Goal: Find specific page/section: Find specific page/section

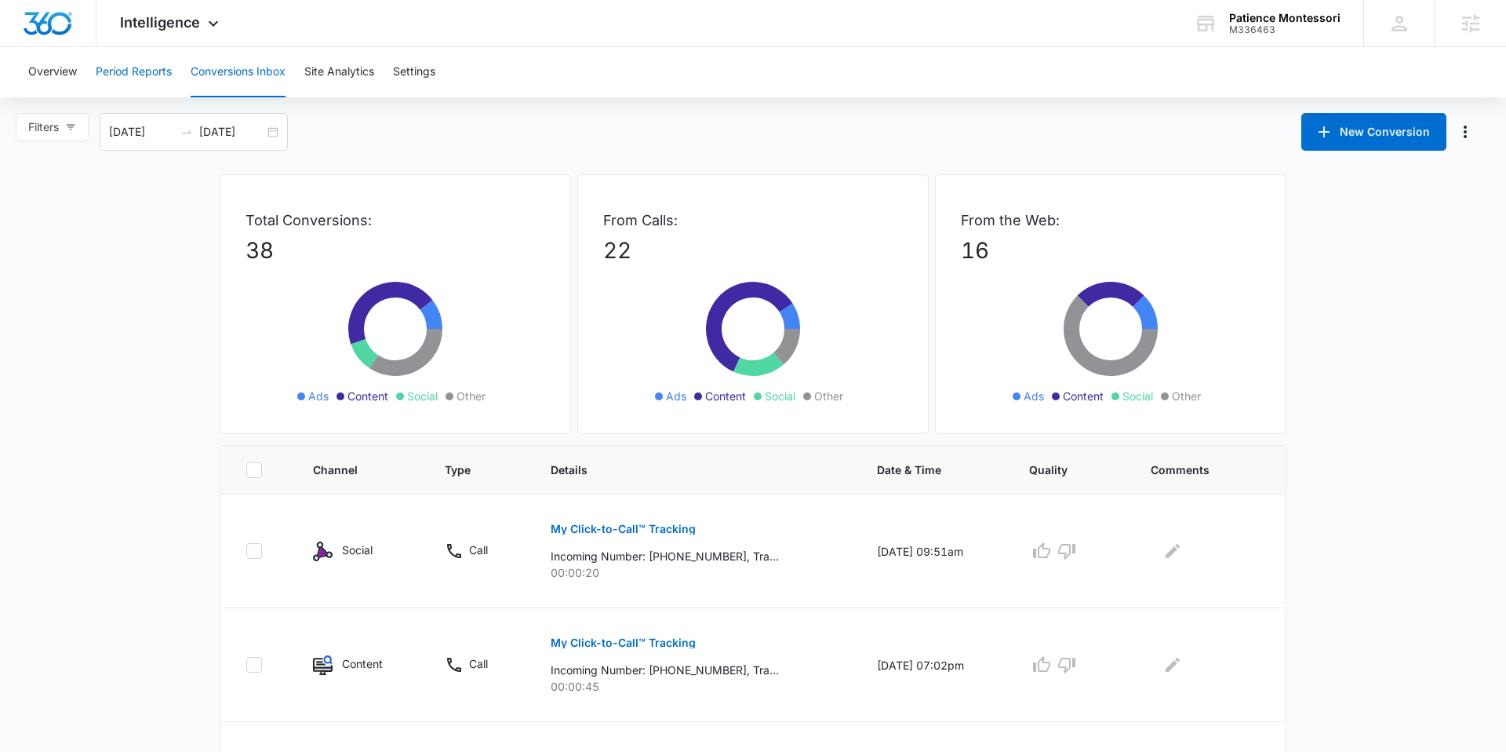
click at [155, 80] on button "Period Reports" at bounding box center [134, 72] width 76 height 50
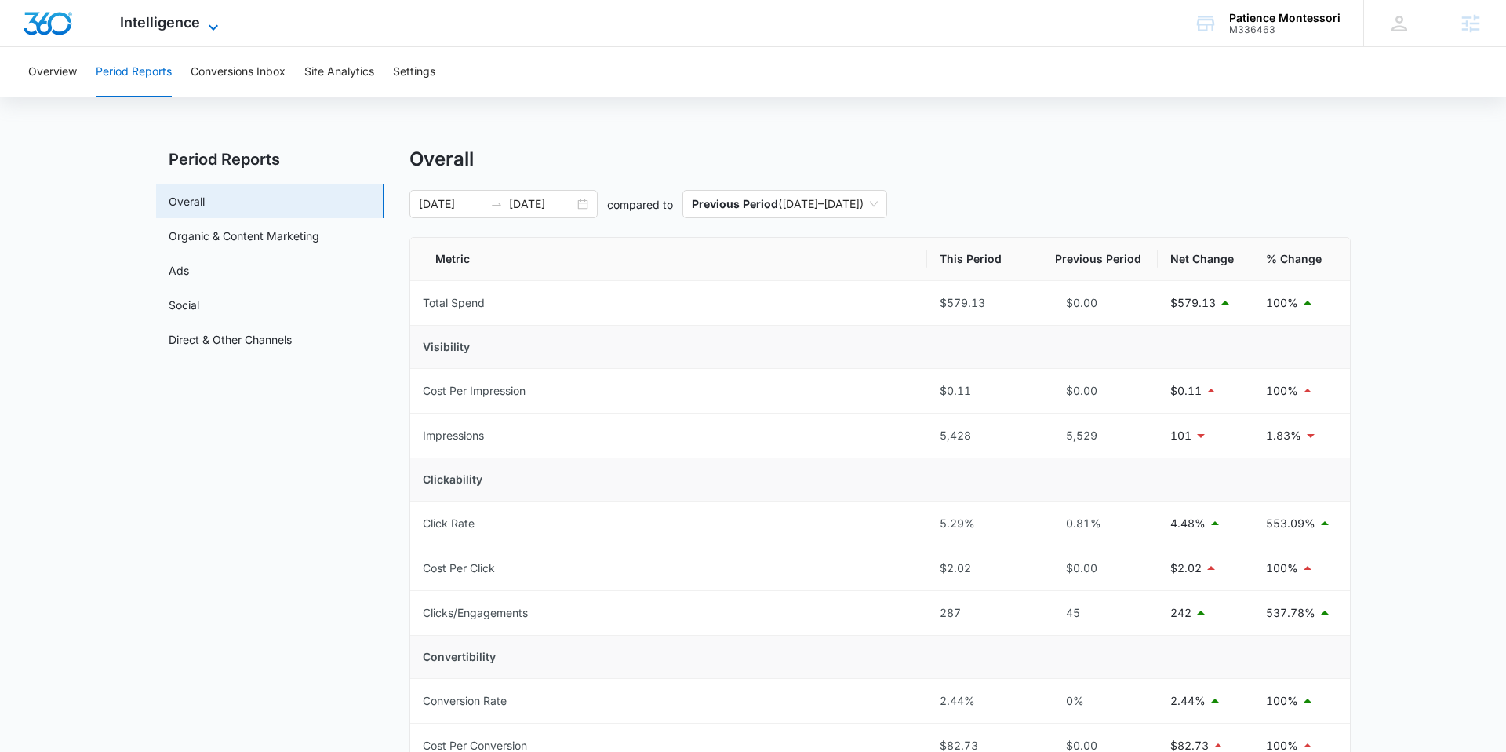
click at [137, 27] on span "Intelligence" at bounding box center [160, 22] width 80 height 16
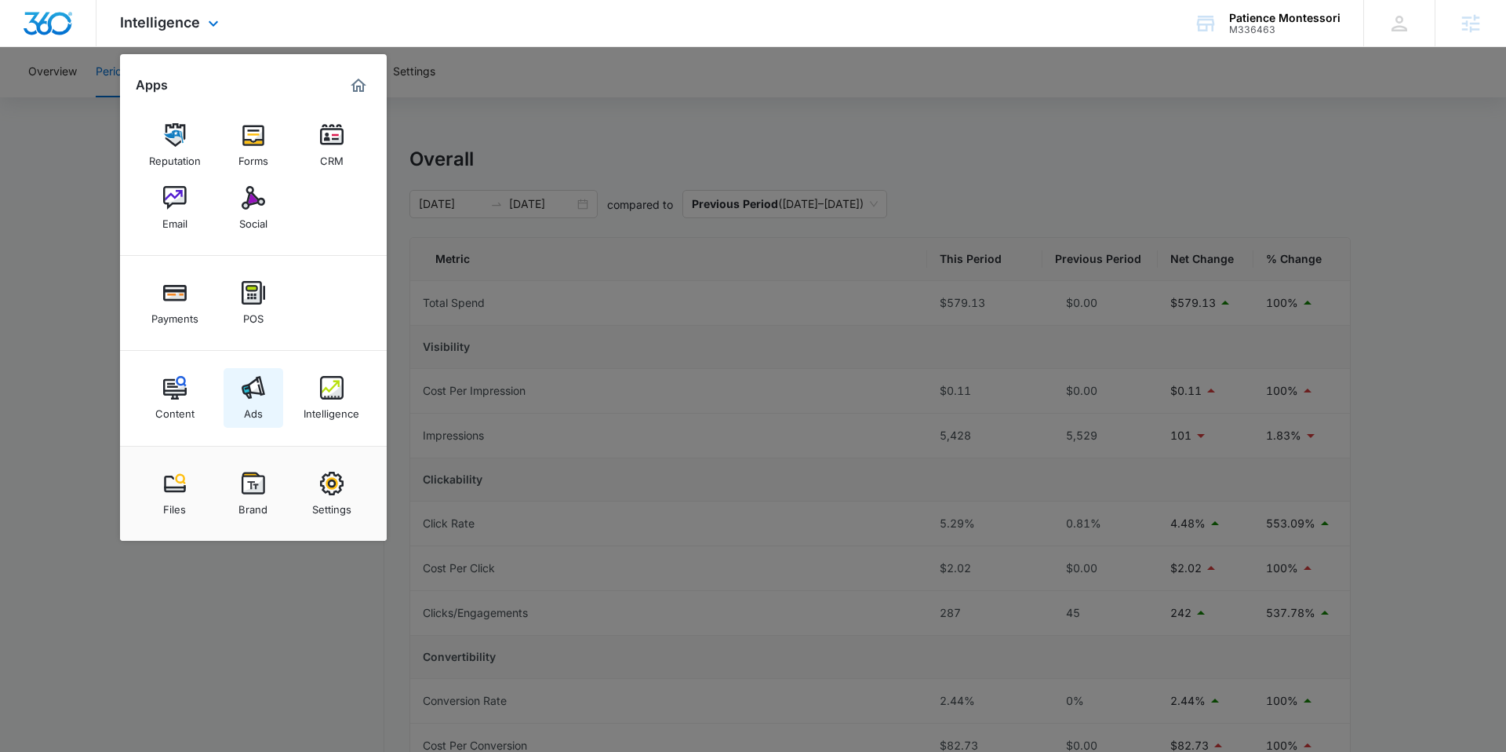
click at [262, 391] on img at bounding box center [254, 388] width 24 height 24
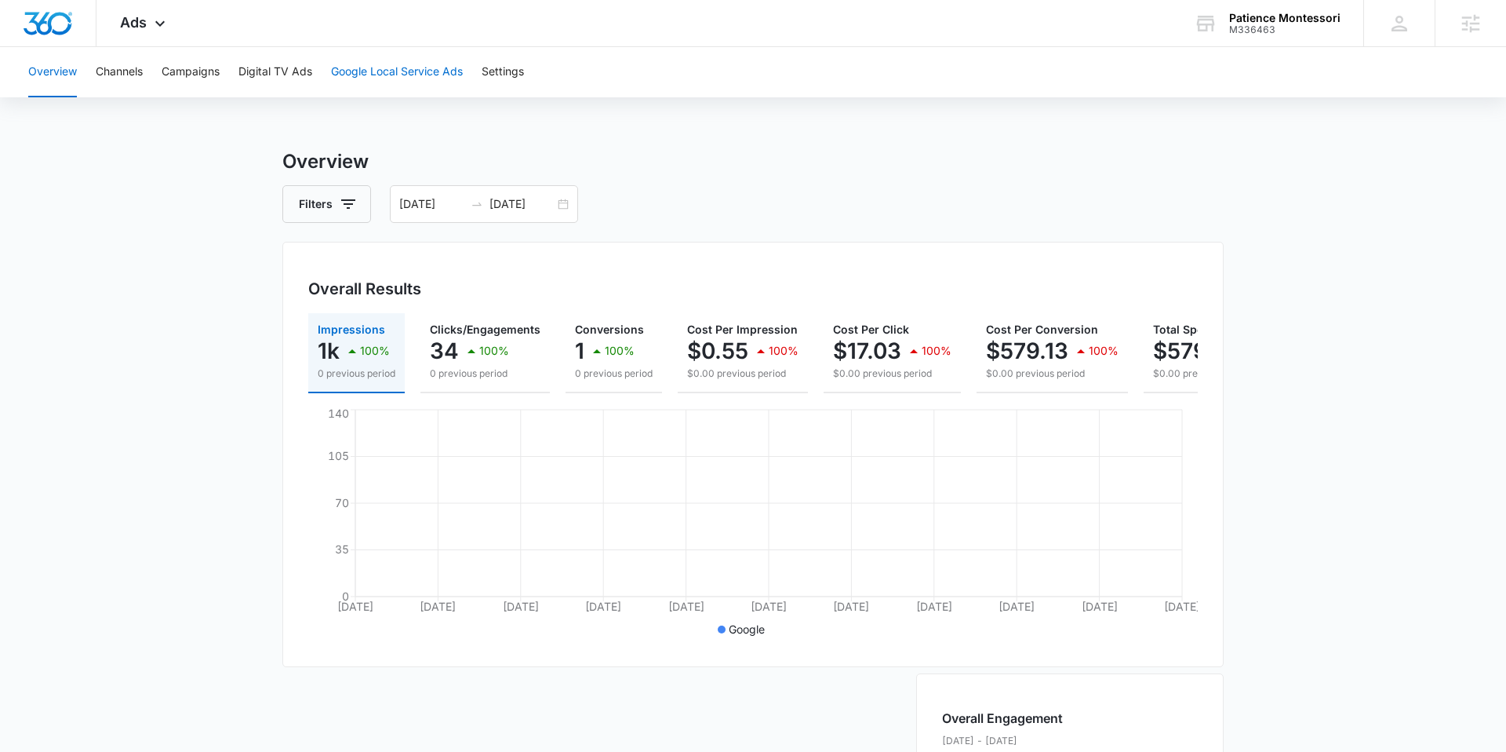
click at [412, 82] on button "Google Local Service Ads" at bounding box center [397, 72] width 132 height 50
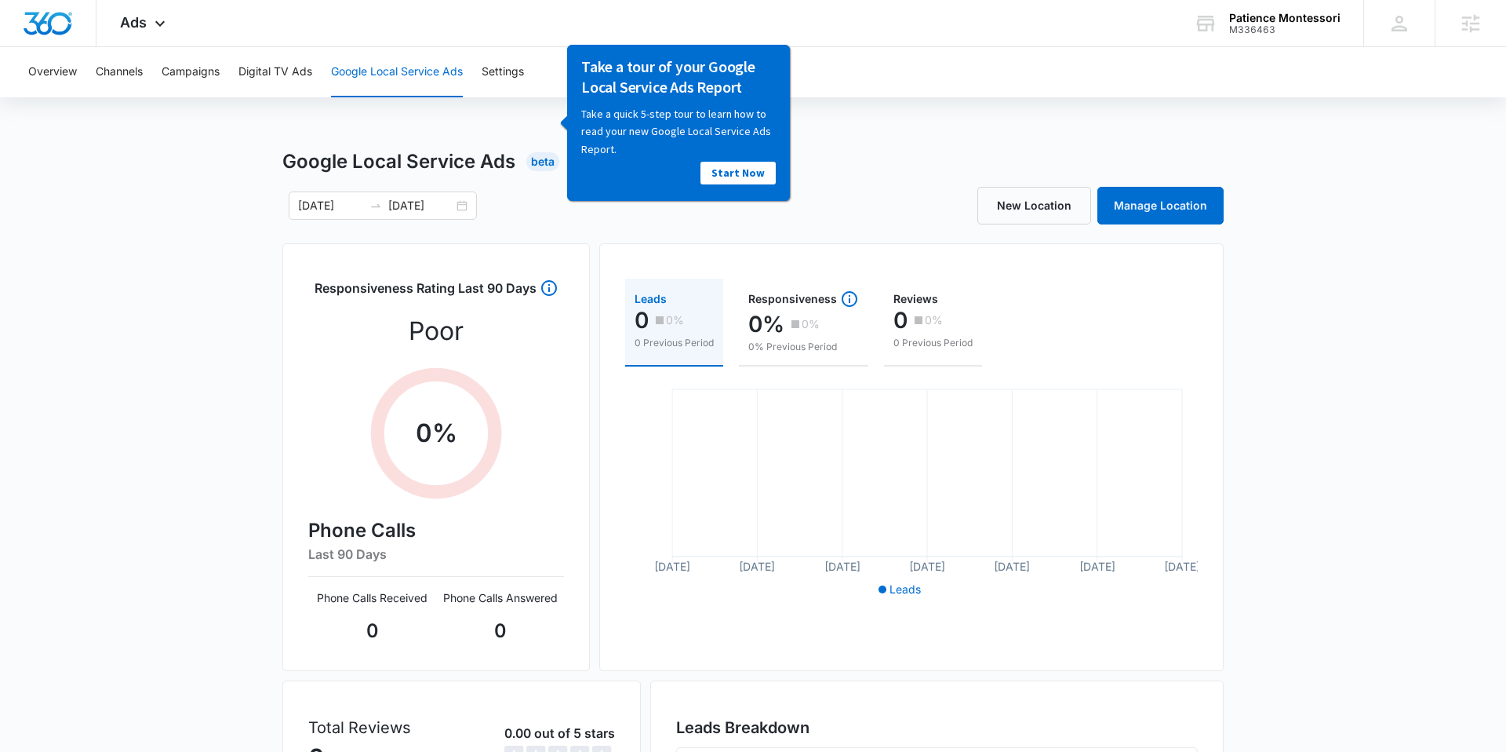
scroll to position [104, 0]
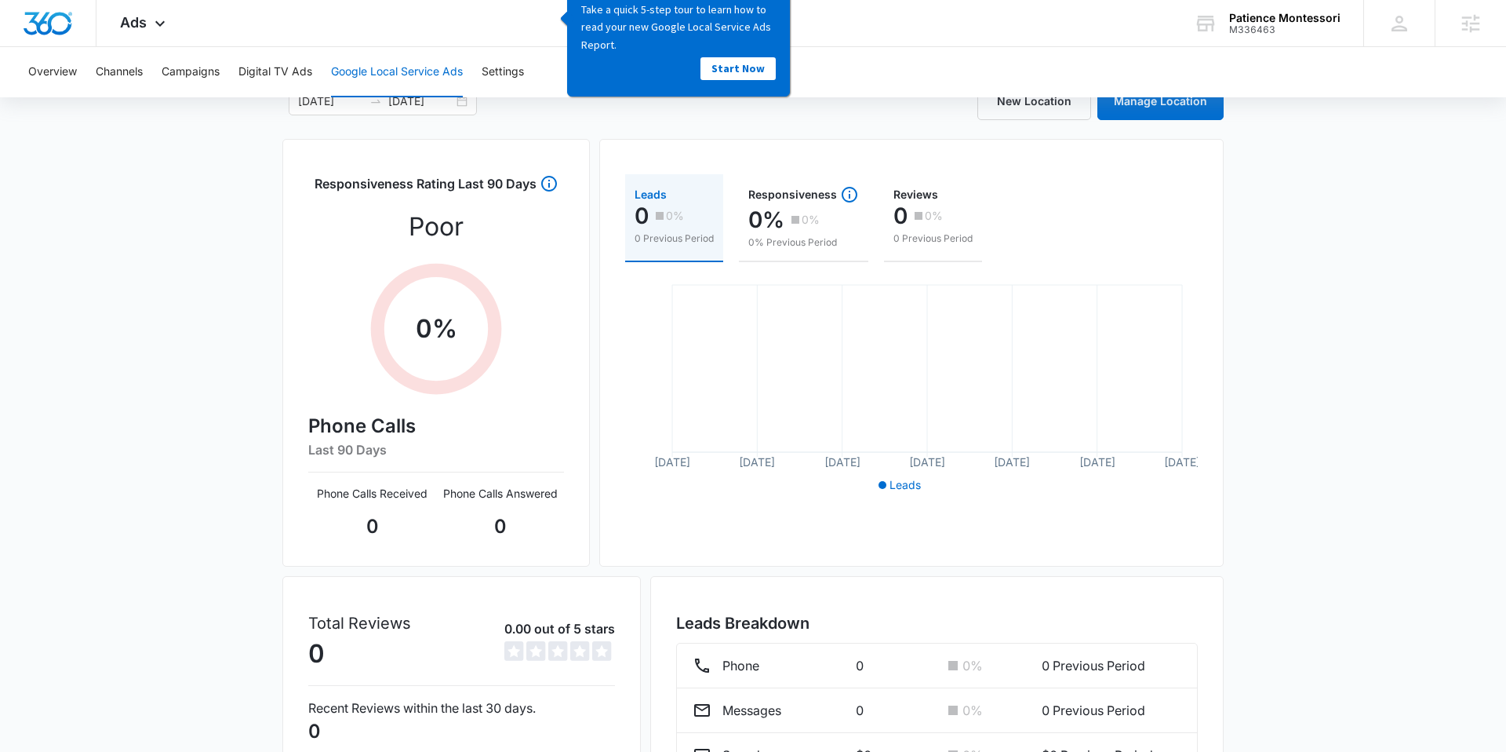
click at [275, 400] on div "Google Local Service Ads Beta [DATE] [DATE] New Location Manage Location Respon…" at bounding box center [753, 451] width 1506 height 817
